Goal: Task Accomplishment & Management: Complete application form

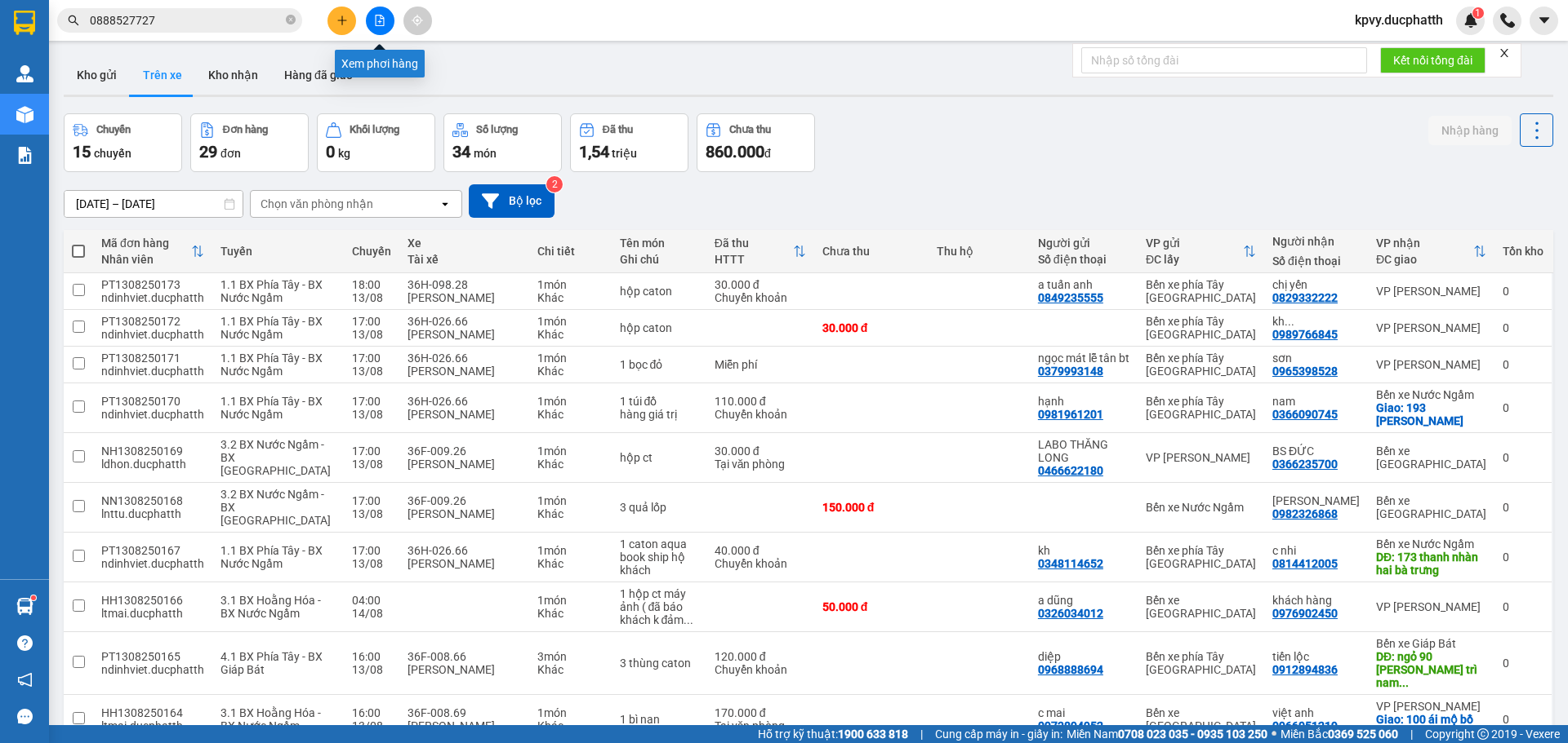
click at [376, 11] on button at bounding box center [380, 20] width 29 height 29
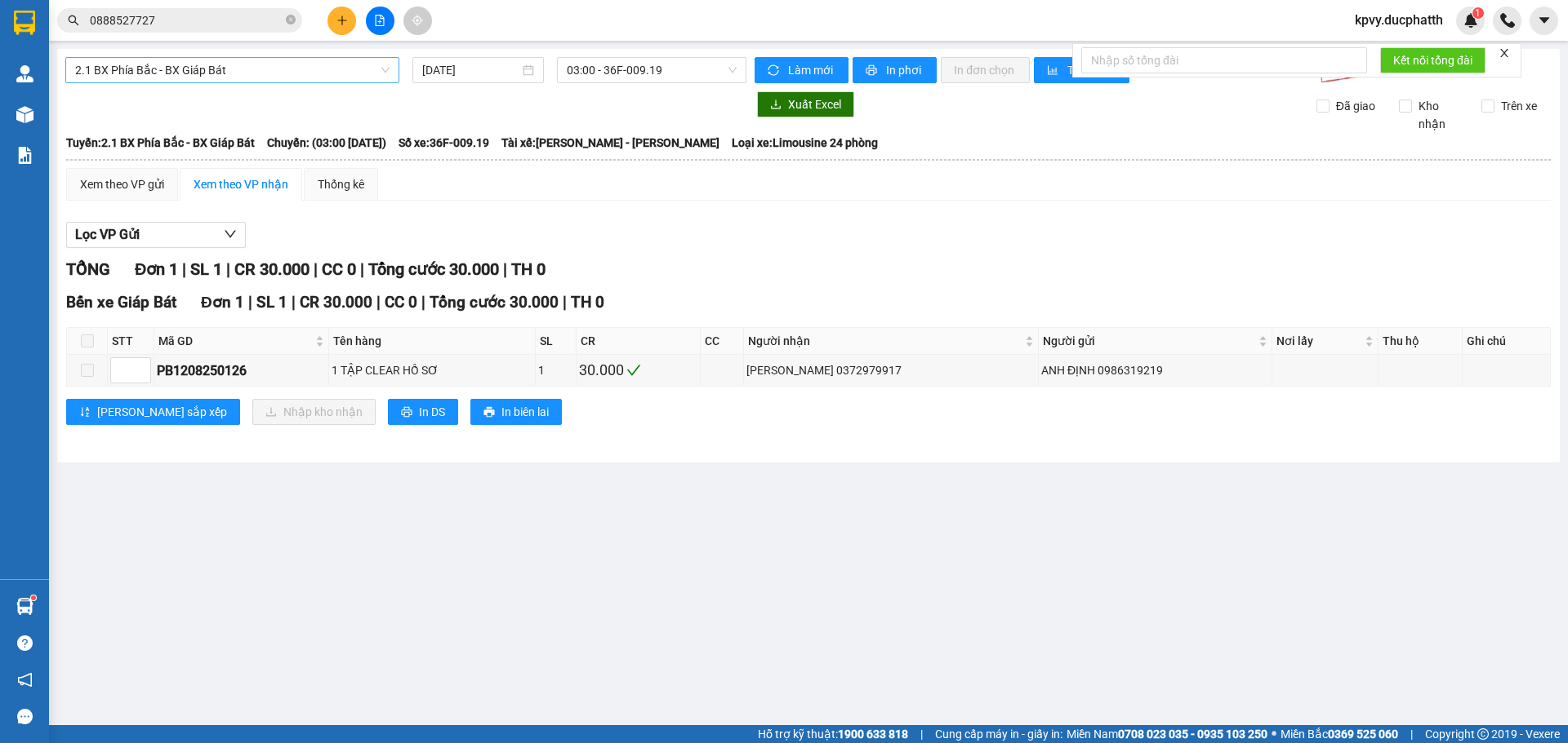
click at [361, 76] on span "2.1 BX Phía Bắc - BX Giáp Bát" at bounding box center [232, 70] width 314 height 24
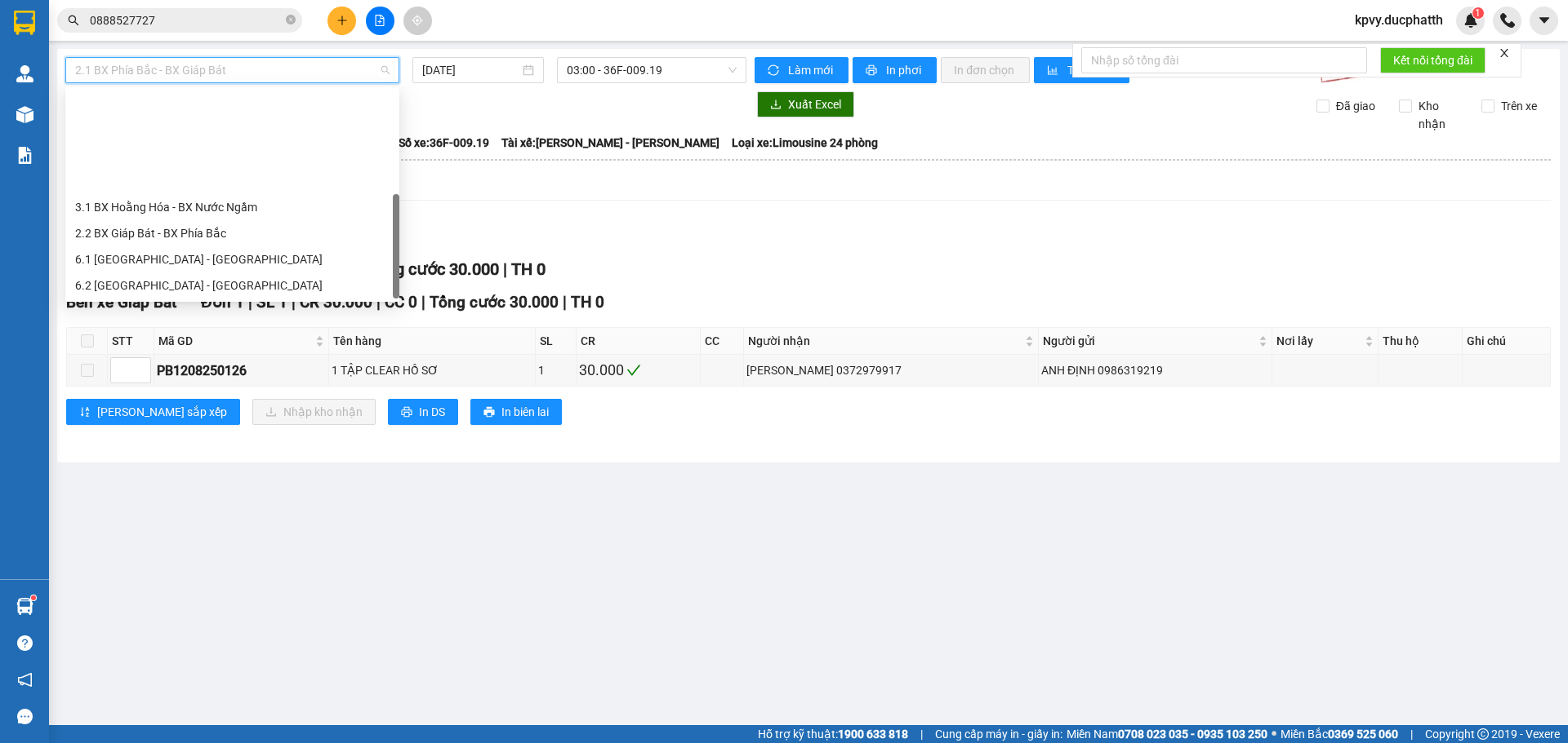
scroll to position [130, 0]
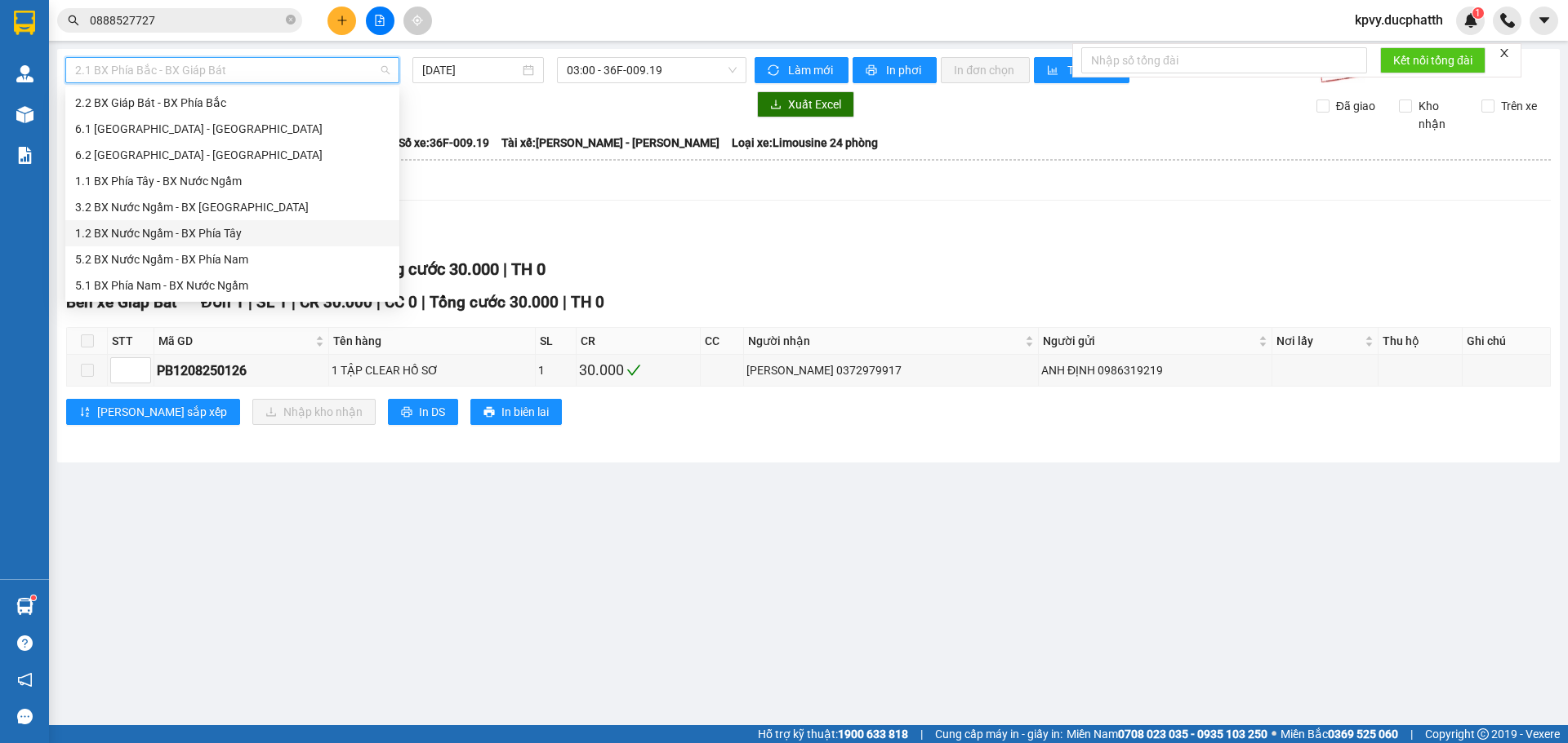
click at [274, 223] on div "1.2 BX Nước Ngầm - BX Phía Tây" at bounding box center [232, 234] width 334 height 26
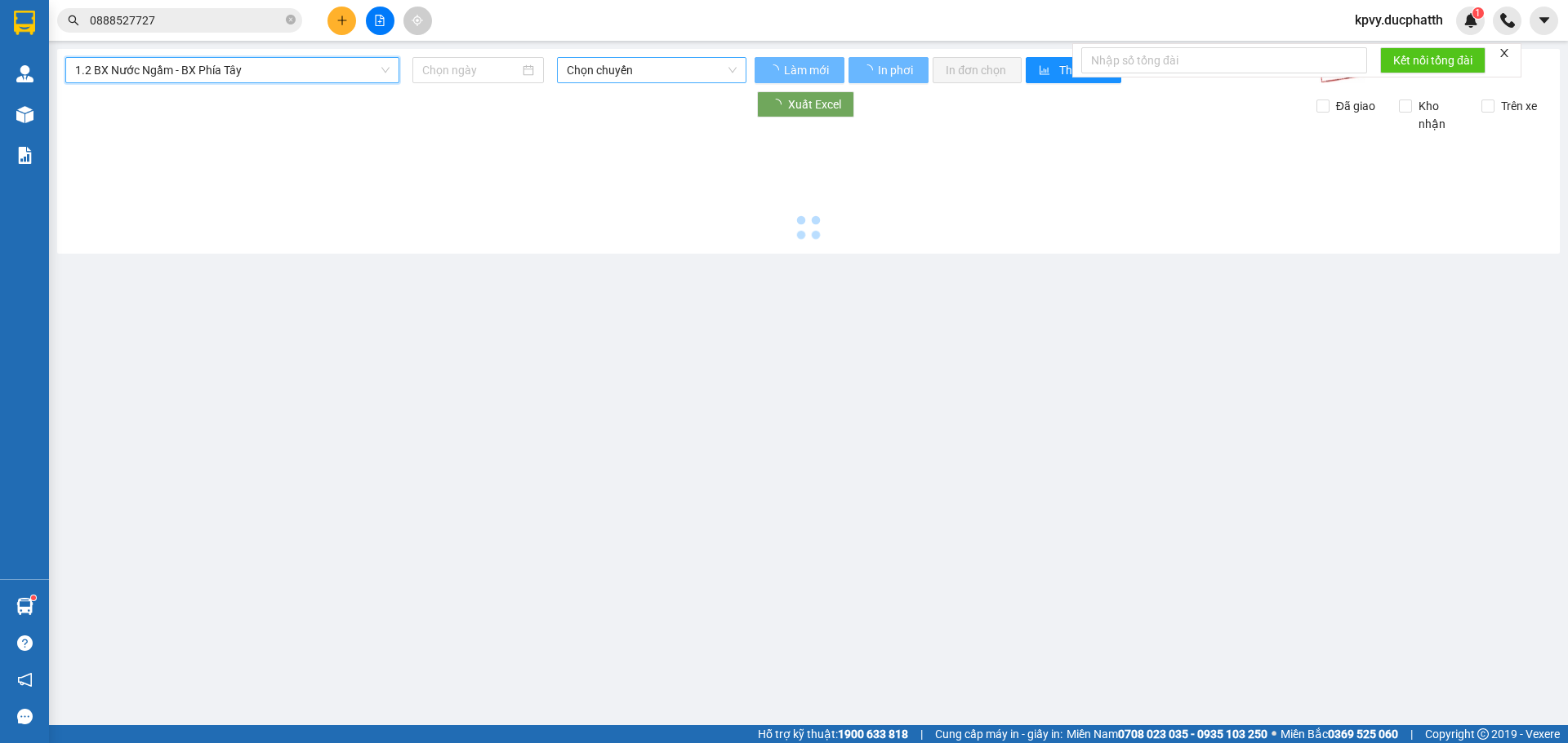
type input "[DATE]"
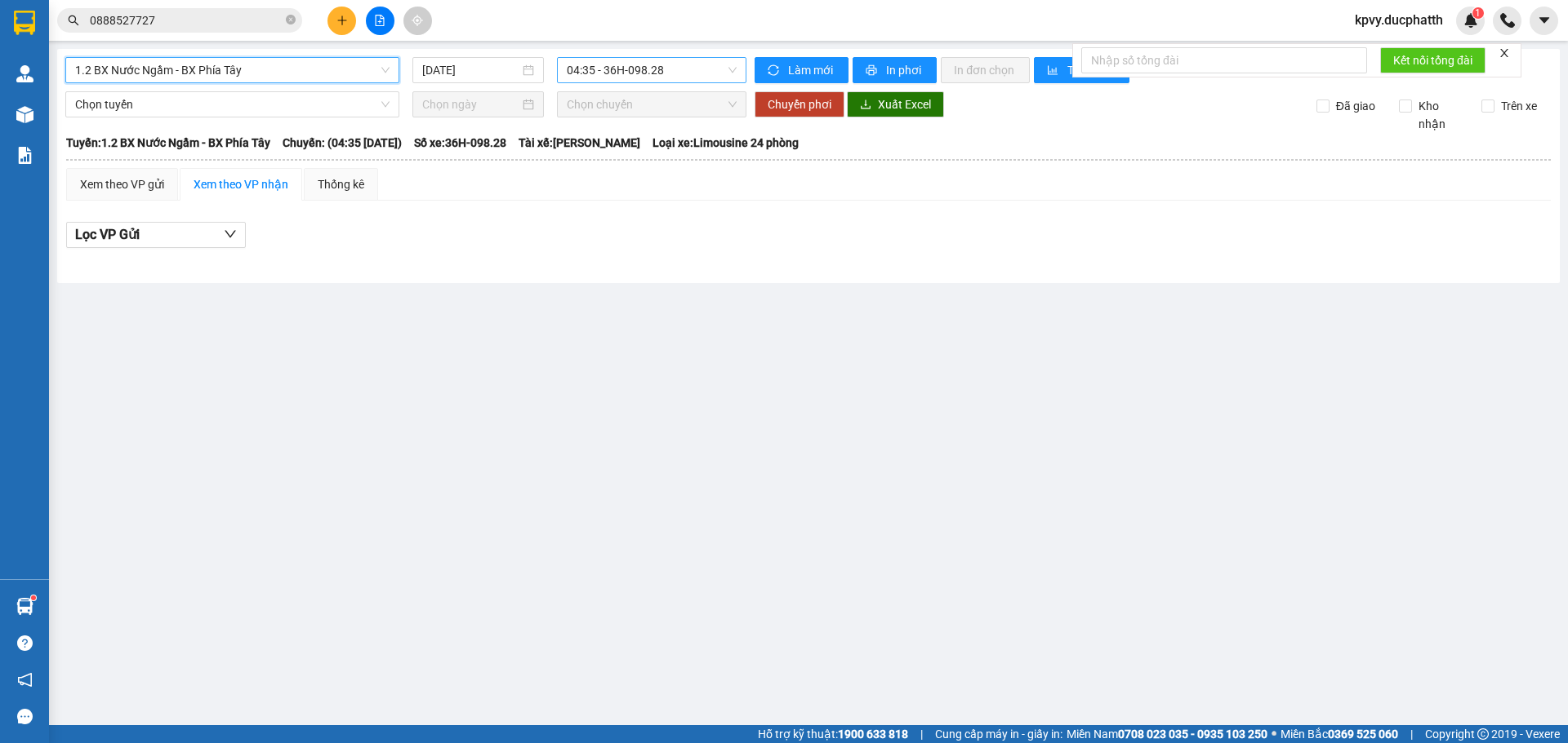
click at [698, 60] on span "04:35 - 36H-098.28" at bounding box center [651, 70] width 170 height 24
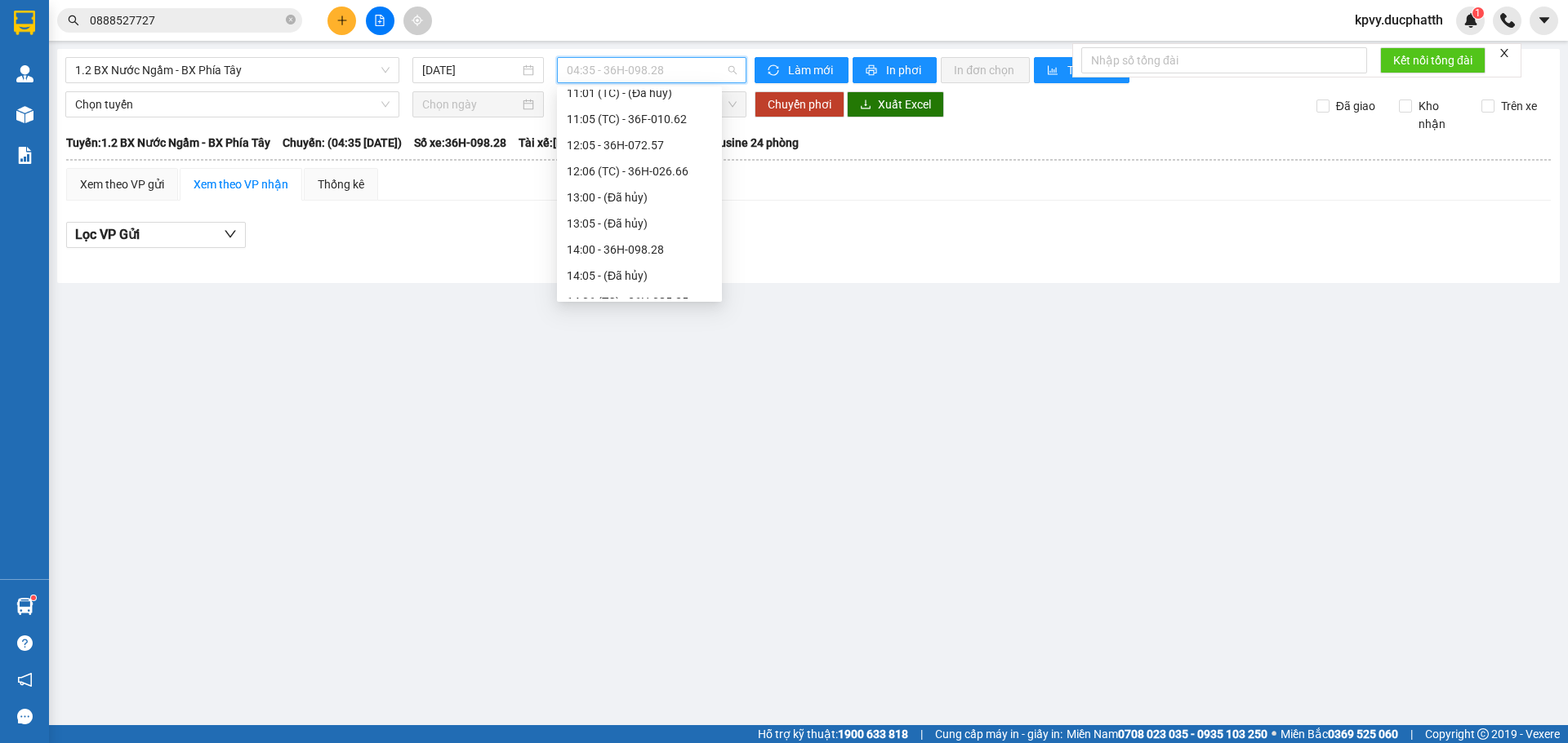
scroll to position [574, 0]
click at [618, 151] on div "18:00 - 36F-010.62" at bounding box center [639, 155] width 145 height 18
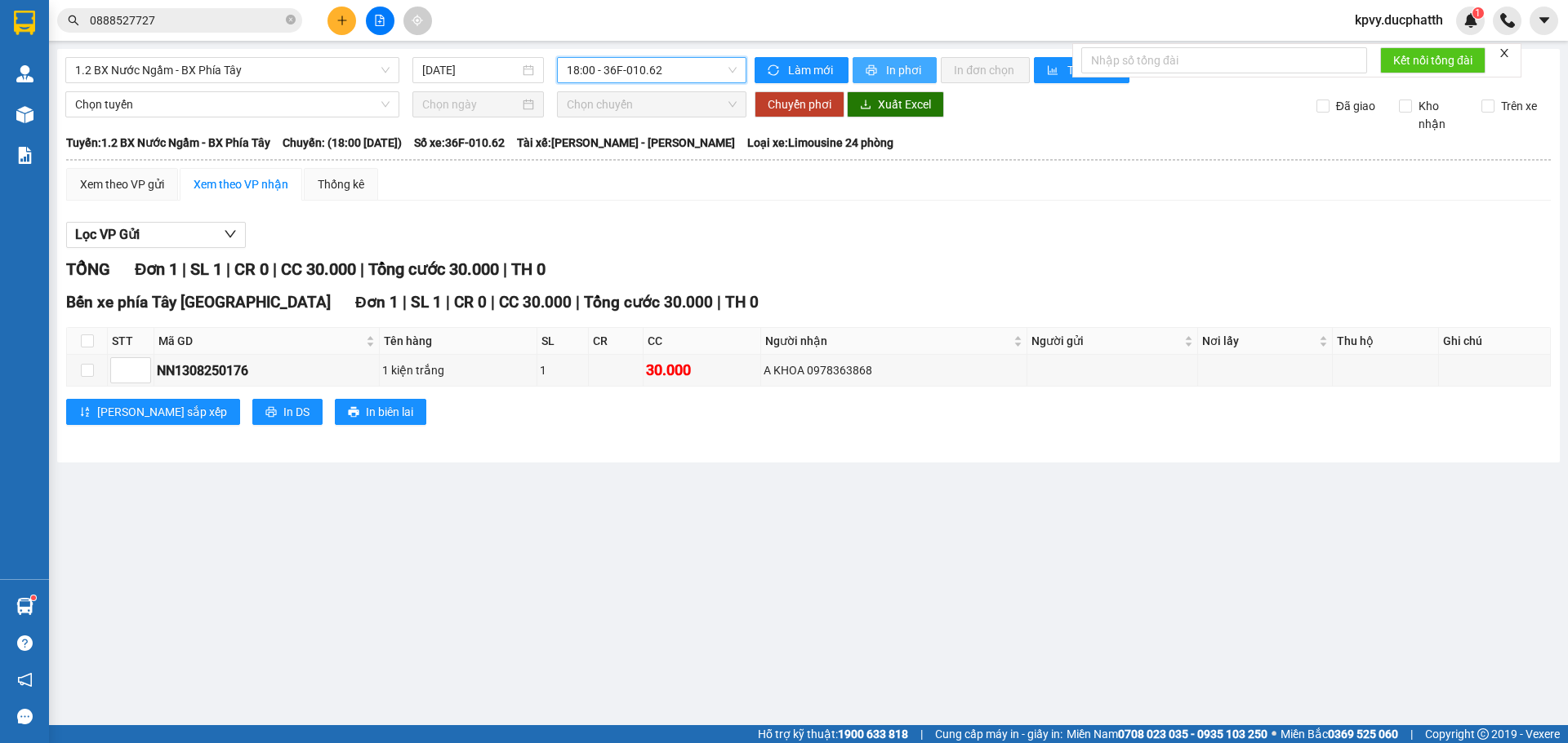
click at [862, 69] on button "In phơi" at bounding box center [894, 70] width 84 height 26
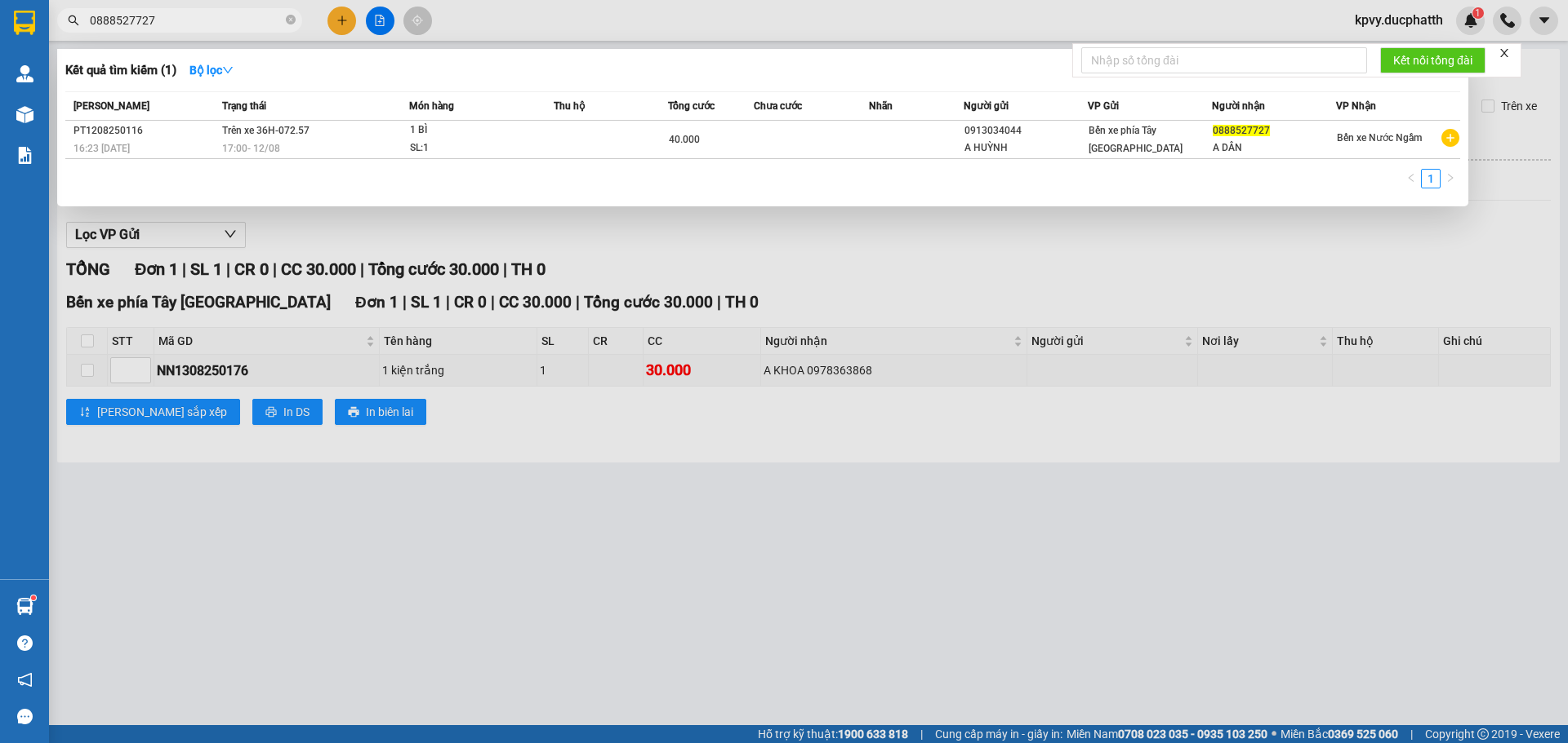
click at [186, 17] on input "0888527727" at bounding box center [185, 20] width 193 height 18
type input "0"
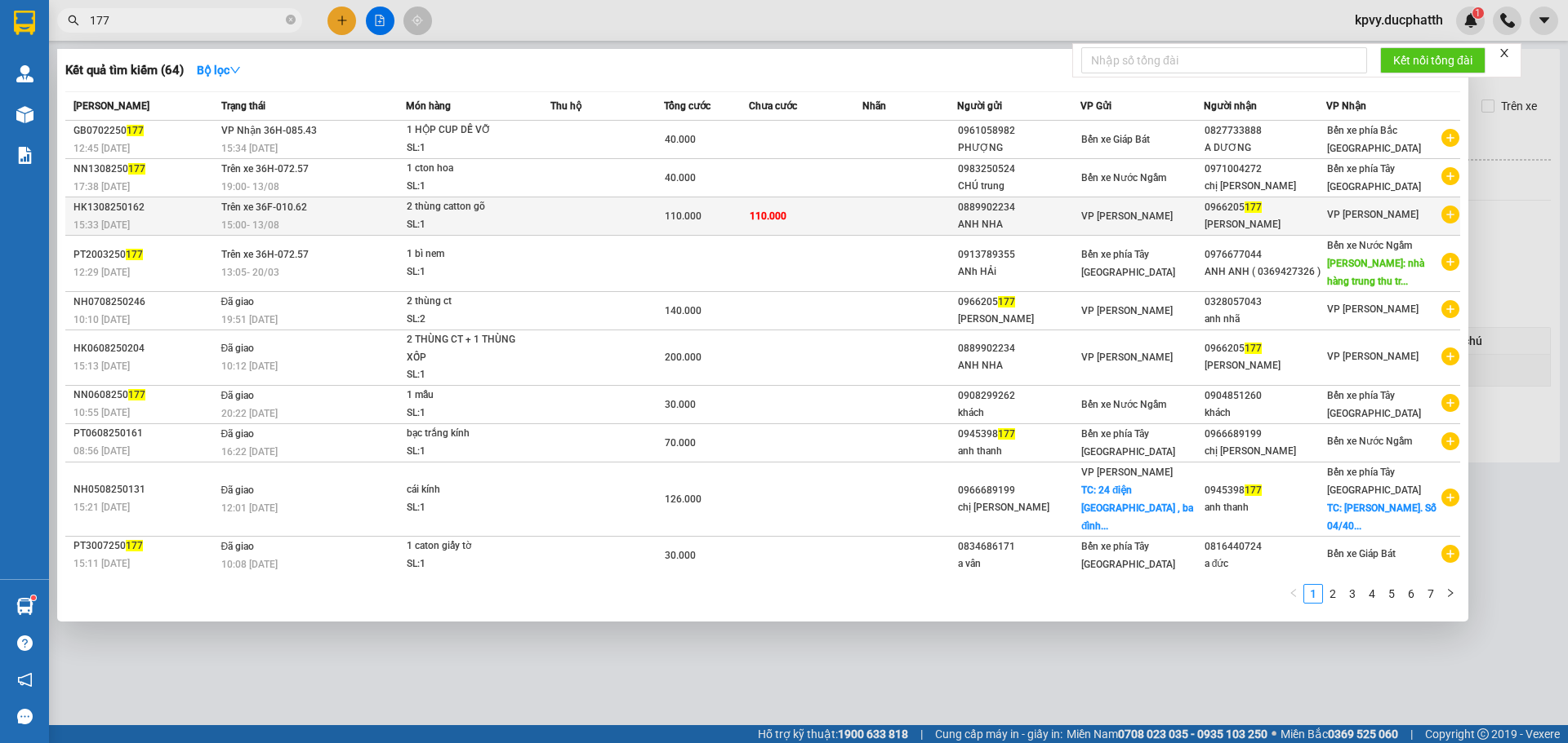
type input "177"
click at [327, 210] on td "Trên xe 36F-010.62 15:00 [DATE]" at bounding box center [311, 216] width 189 height 38
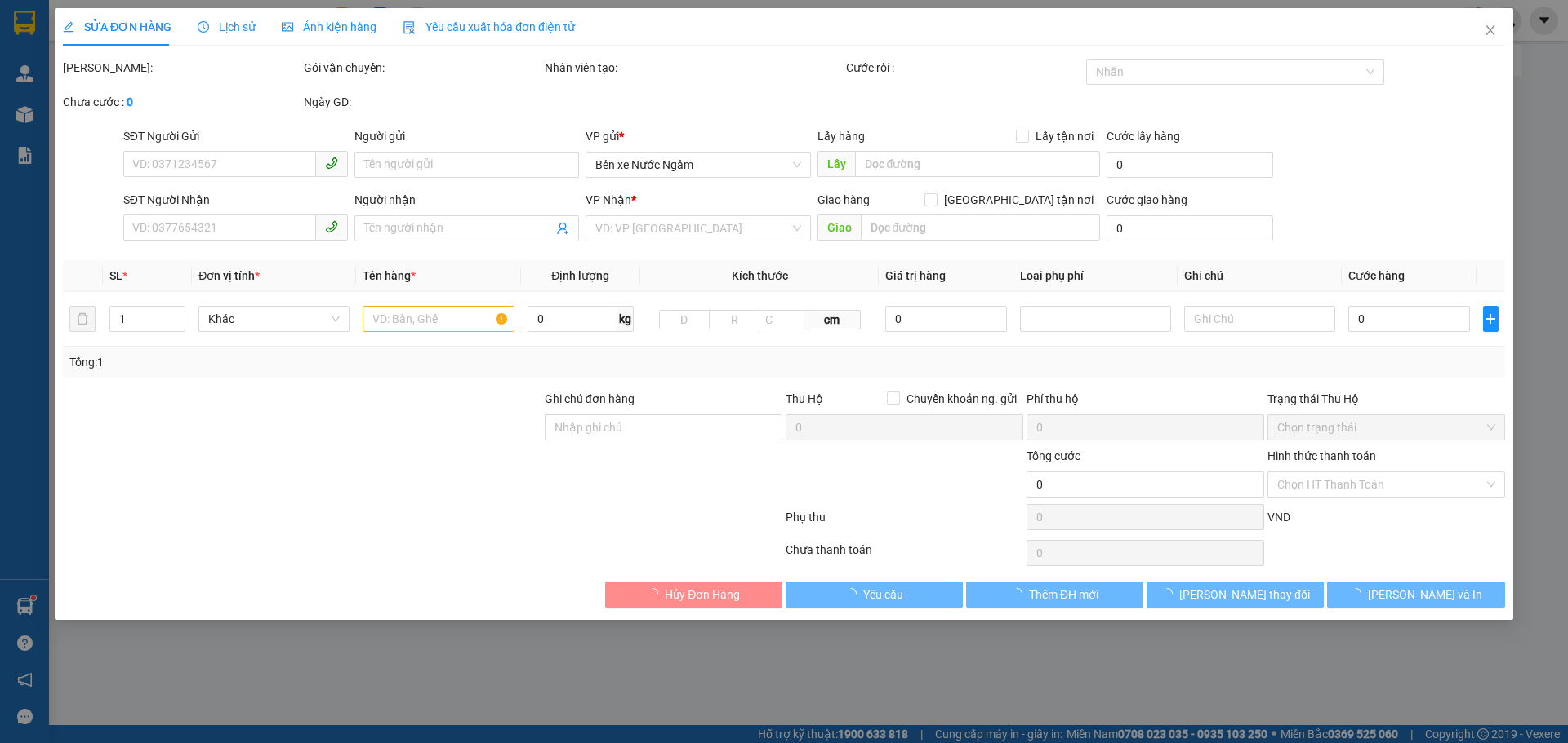
type input "0889902234"
type input "ANH NHA"
type input "0966205177"
type input "[PERSON_NAME]"
type input "110.000"
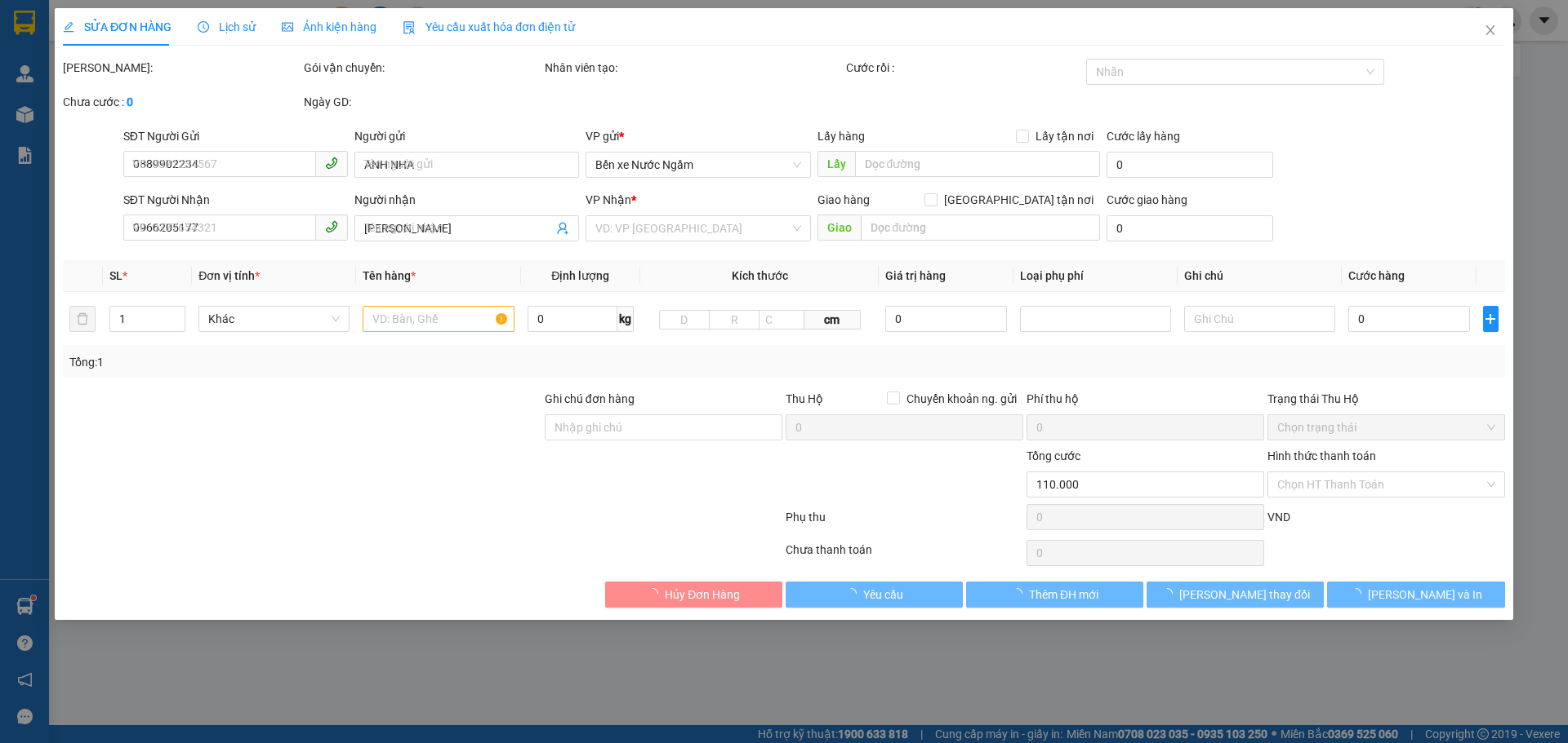
type input "110.000"
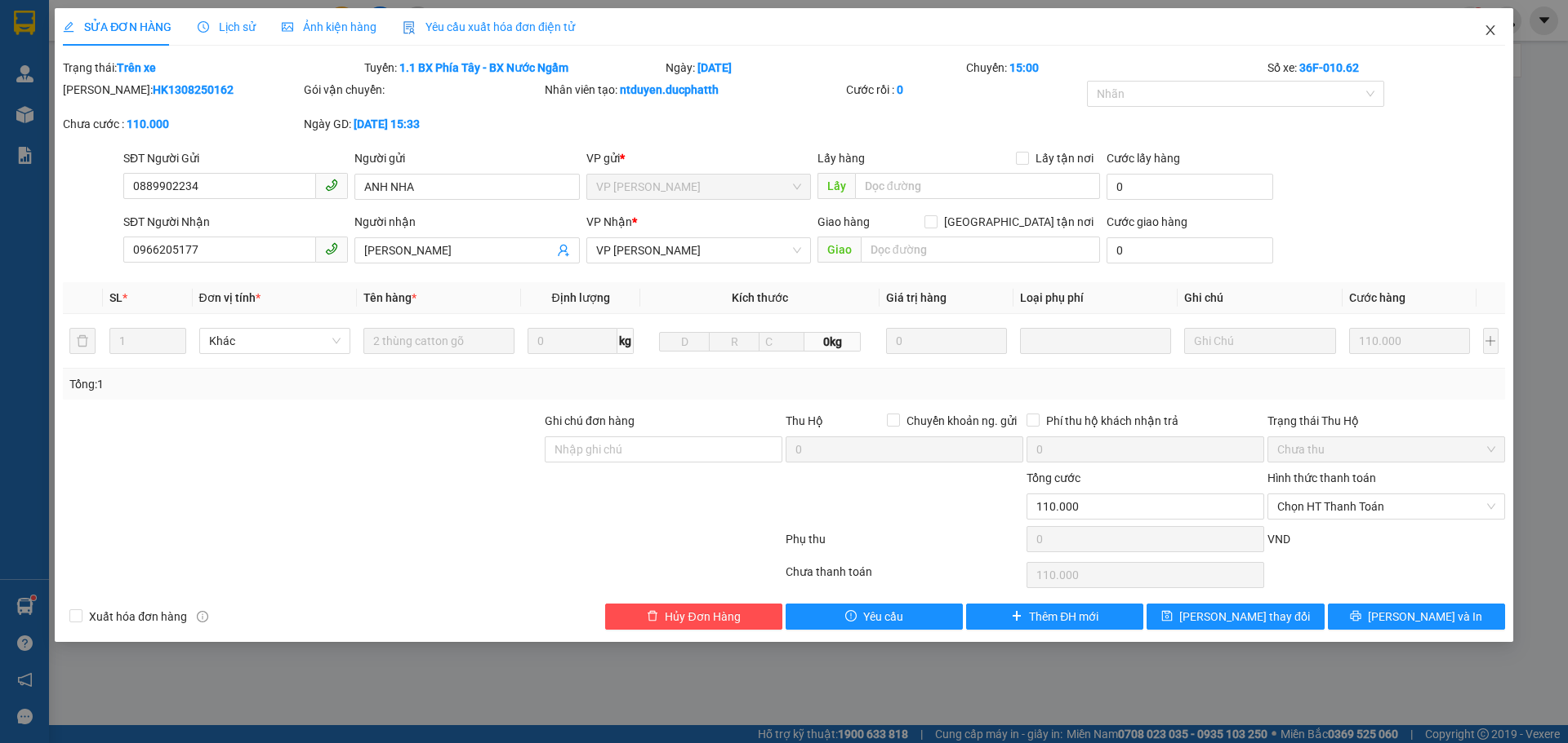
click at [1479, 34] on span "Close" at bounding box center [1490, 31] width 46 height 46
